Goal: Task Accomplishment & Management: Manage account settings

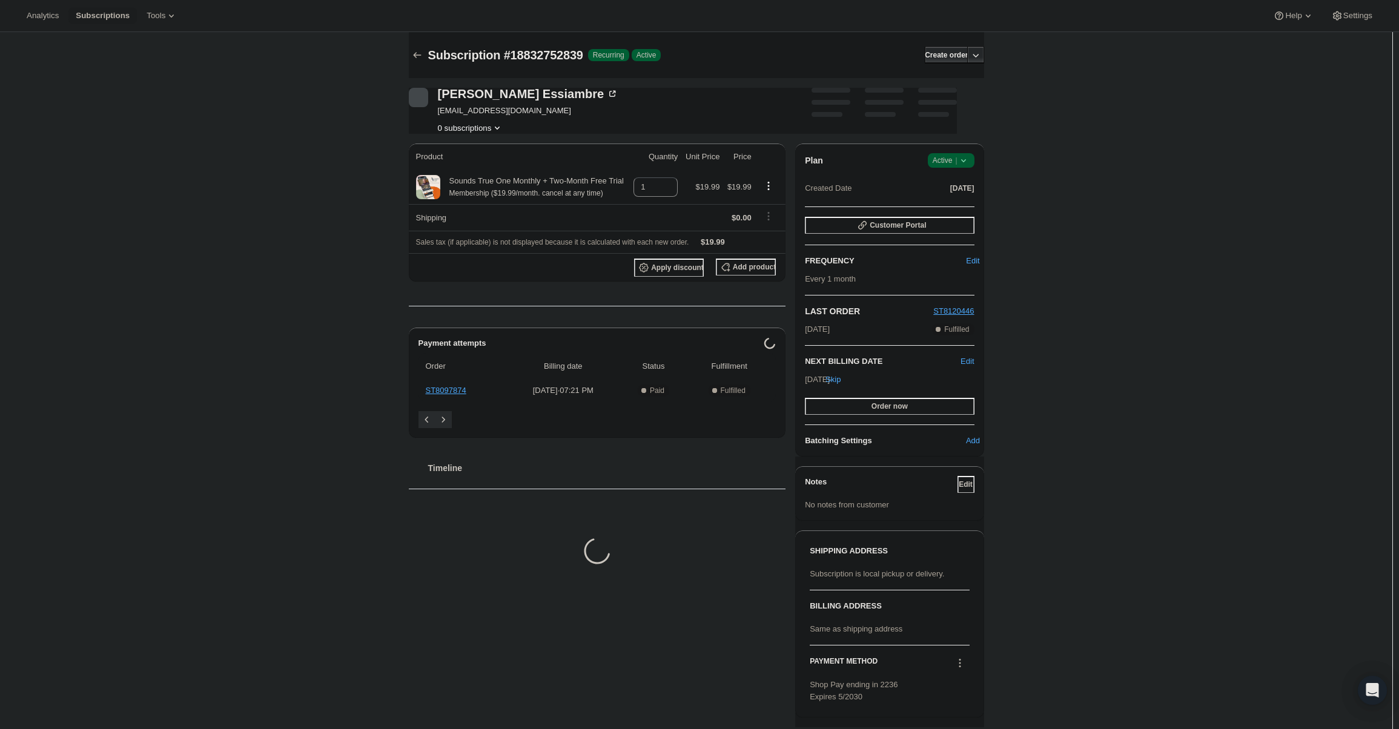
click at [963, 153] on div "Plan Success Active | Created Date [DATE] Customer Portal FREQUENCY Edit Every …" at bounding box center [889, 300] width 188 height 313
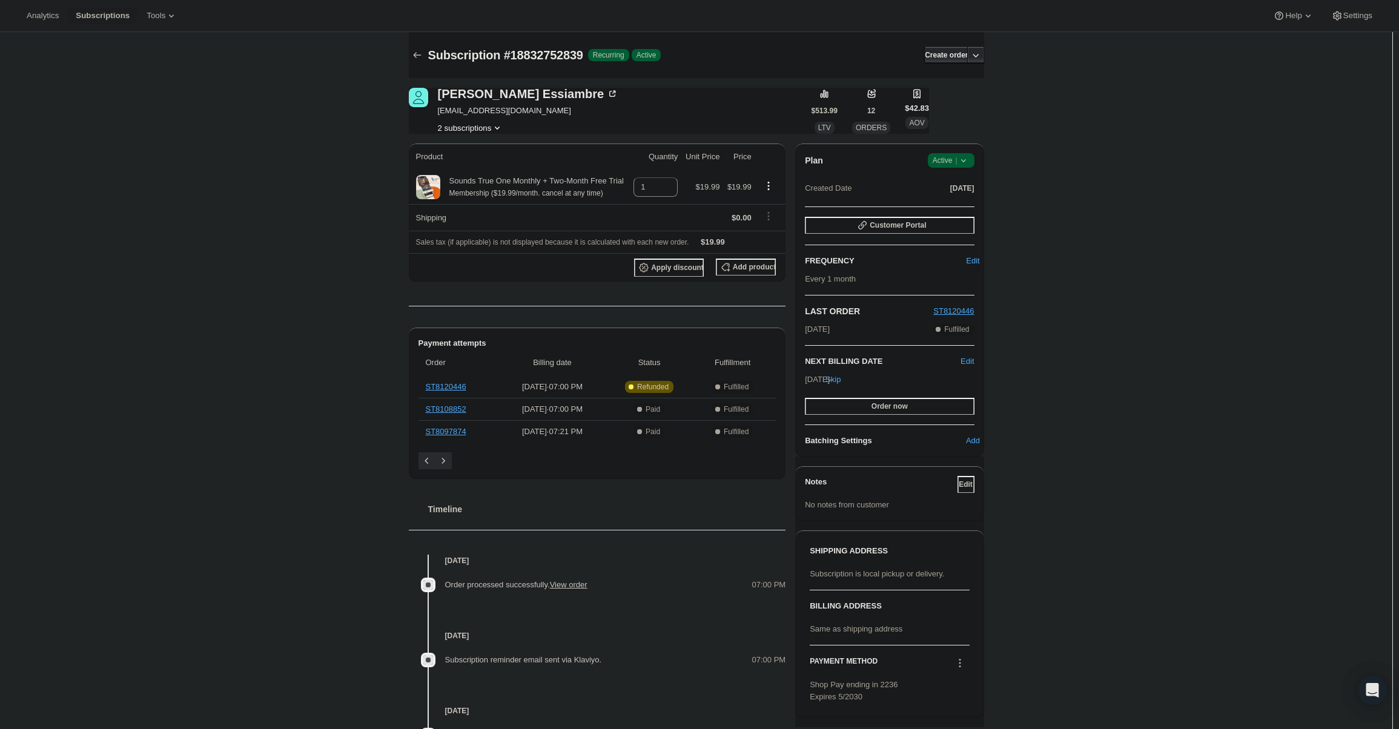
click at [963, 156] on icon at bounding box center [964, 160] width 12 height 12
click at [955, 210] on span "Cancel subscription" at bounding box center [955, 205] width 68 height 9
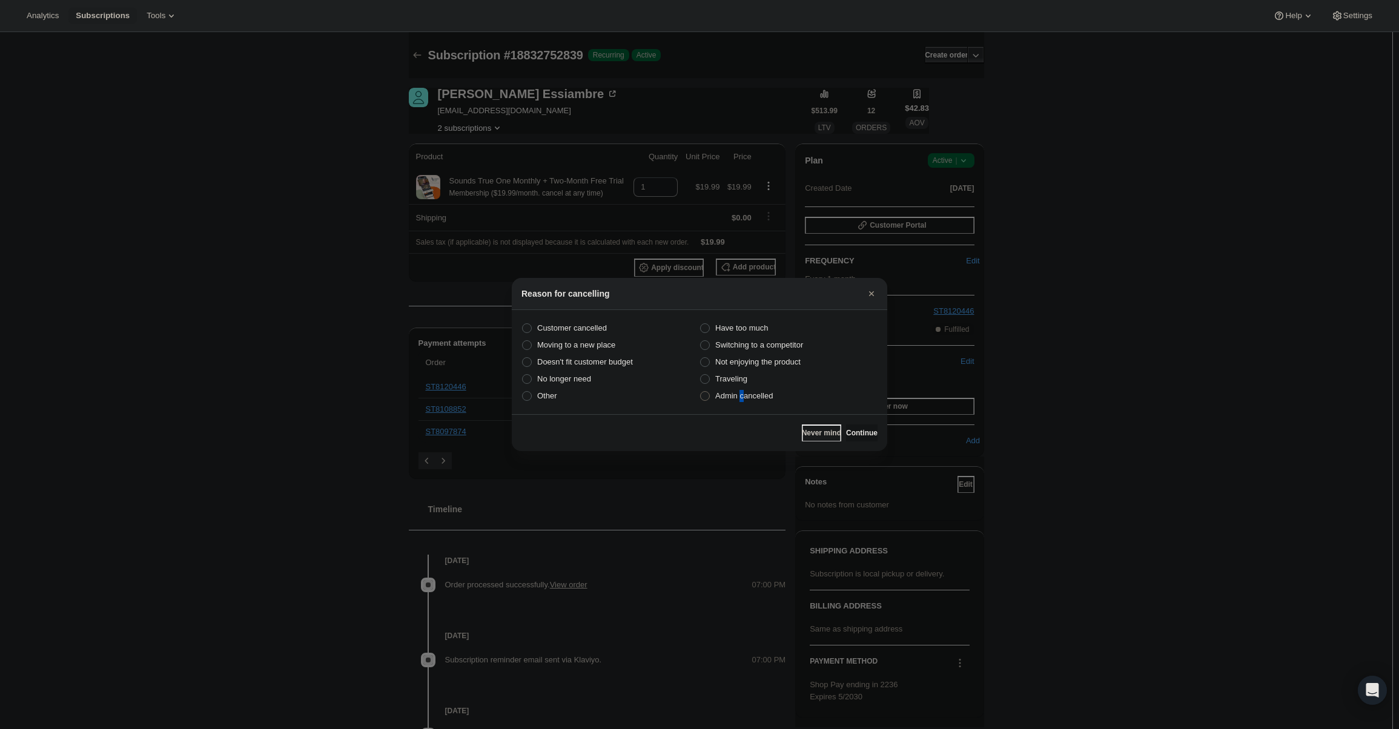
click at [743, 397] on span "Admin cancelled" at bounding box center [744, 395] width 58 height 9
click at [773, 399] on label "Admin cancelled" at bounding box center [789, 396] width 178 height 17
click at [701, 392] on input "Admin cancelled" at bounding box center [700, 391] width 1 height 1
radio input "true"
click at [857, 429] on span "Continue" at bounding box center [861, 433] width 31 height 10
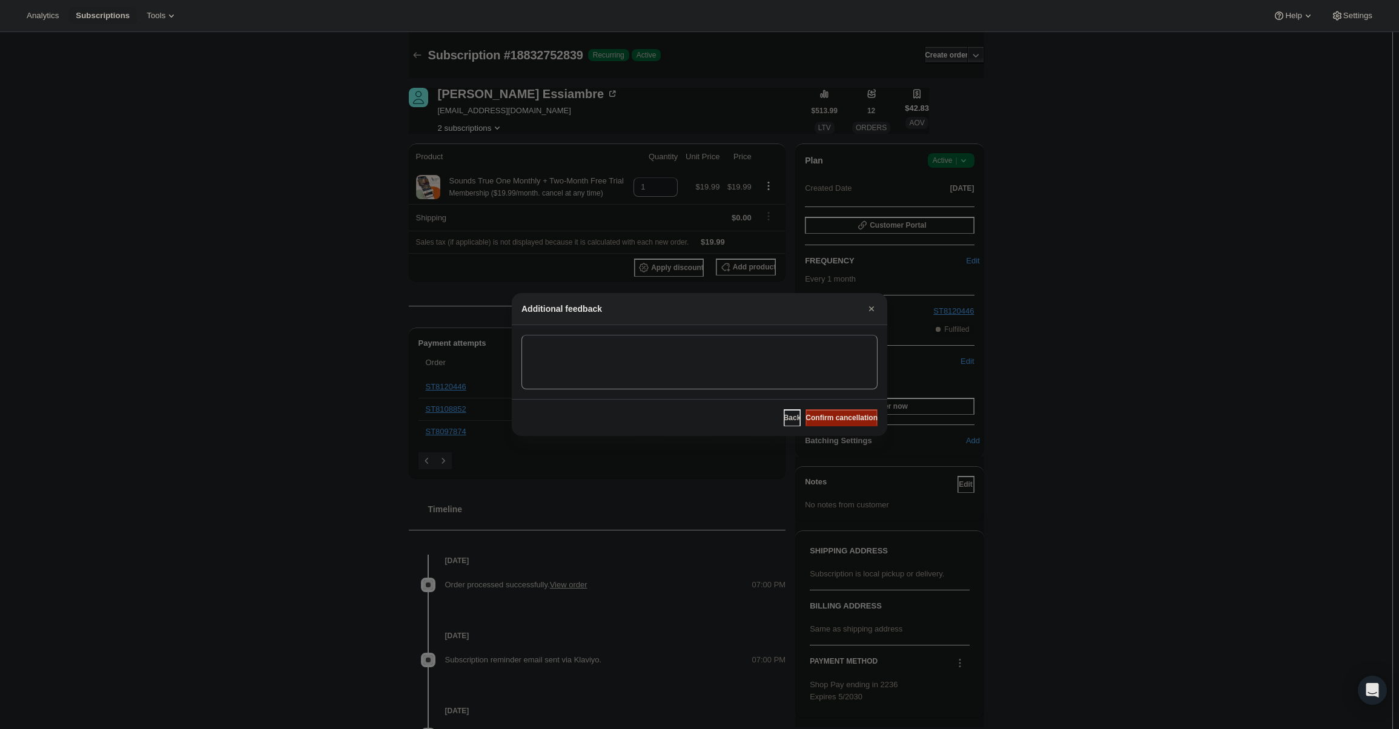
click at [853, 422] on span "Confirm cancellation" at bounding box center [842, 418] width 72 height 10
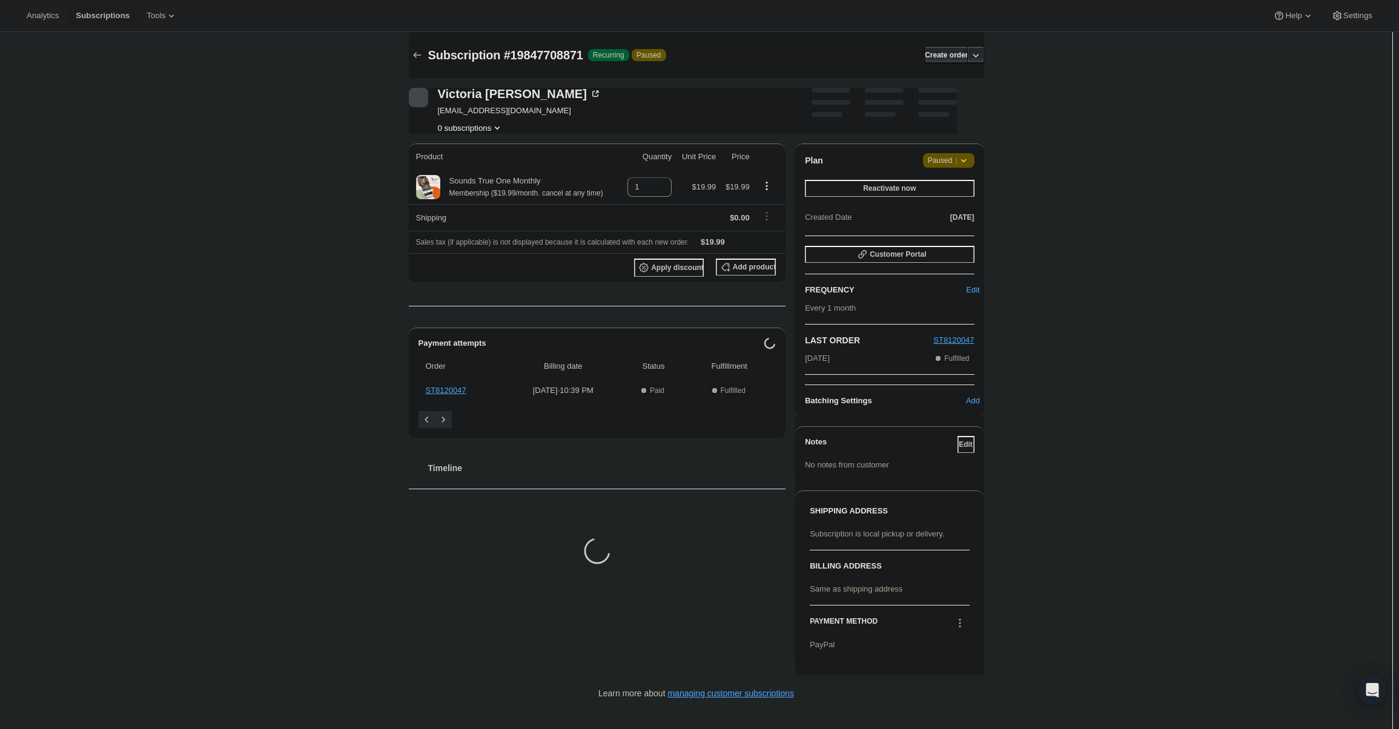
click at [970, 154] on span "Attention Paused |" at bounding box center [948, 160] width 51 height 15
click at [970, 173] on div "Cancel subscription" at bounding box center [953, 184] width 83 height 27
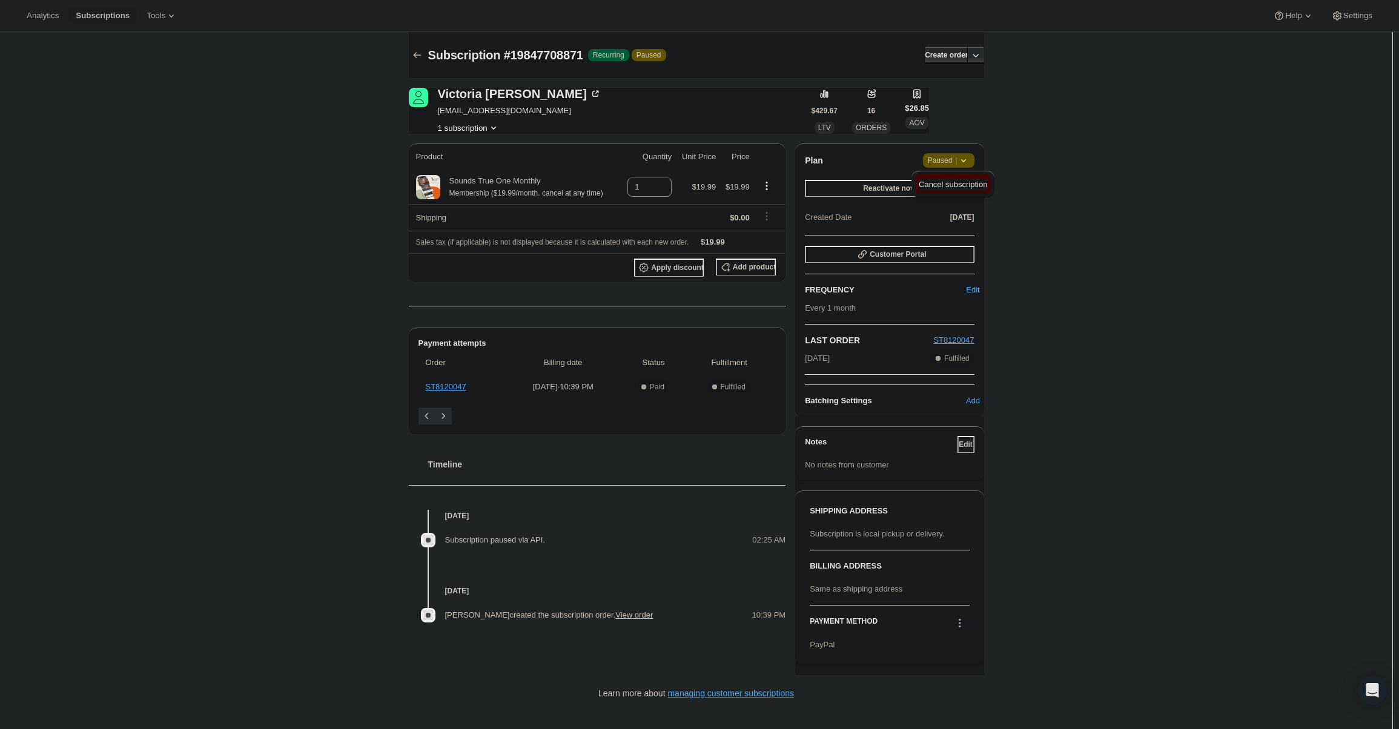
click at [970, 180] on span "Cancel subscription" at bounding box center [953, 184] width 68 height 9
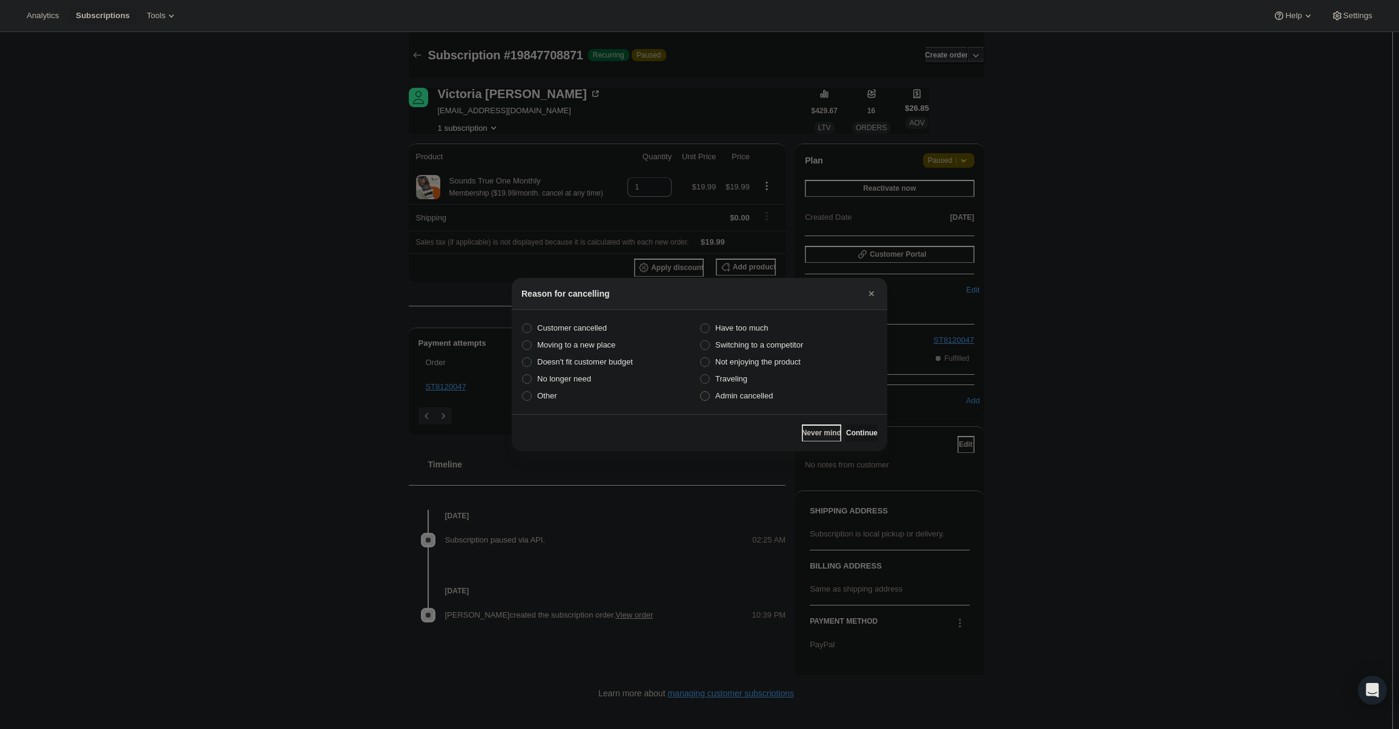
click at [777, 396] on label "Admin cancelled" at bounding box center [789, 396] width 178 height 17
click at [701, 392] on input "Admin cancelled" at bounding box center [700, 391] width 1 height 1
radio input "true"
click at [852, 429] on span "Continue" at bounding box center [861, 433] width 31 height 10
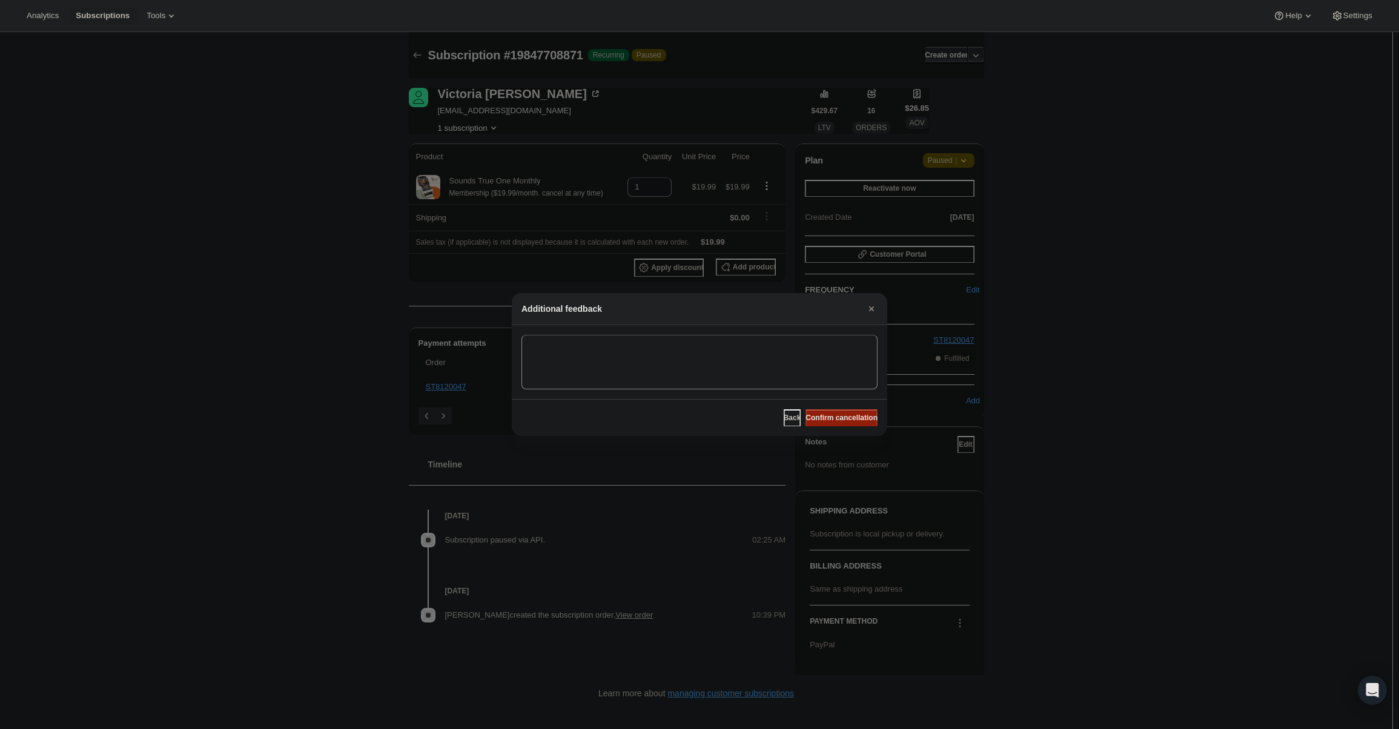
click at [847, 411] on button "Confirm cancellation" at bounding box center [842, 417] width 72 height 17
